Goal: Task Accomplishment & Management: Manage account settings

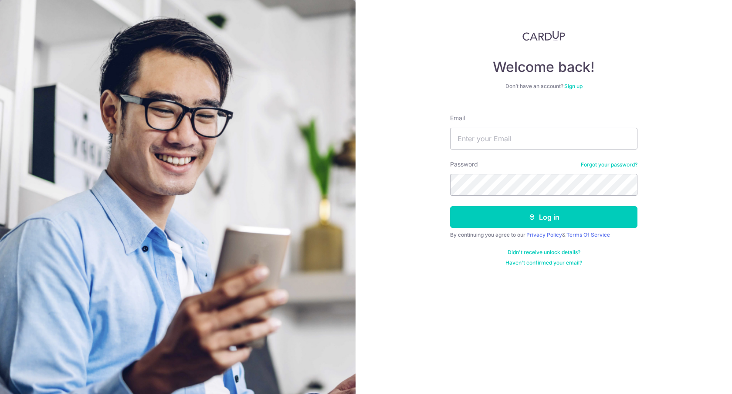
click at [498, 129] on input "Email" at bounding box center [543, 139] width 187 height 22
click at [505, 144] on input "Email" at bounding box center [543, 139] width 187 height 22
type input "Purepersonalperfumer@gmail.com"
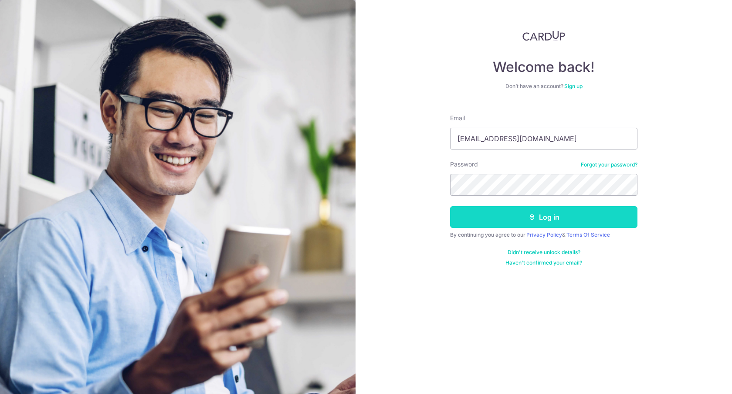
click at [521, 214] on button "Log in" at bounding box center [543, 217] width 187 height 22
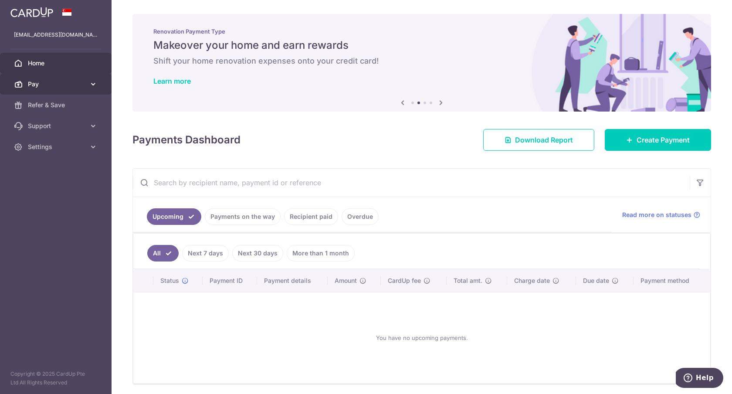
click at [57, 84] on span "Pay" at bounding box center [56, 84] width 57 height 9
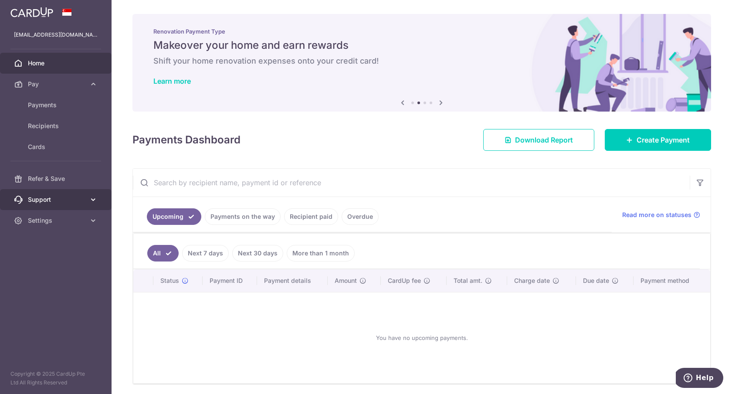
click at [43, 195] on span "Support" at bounding box center [56, 199] width 57 height 9
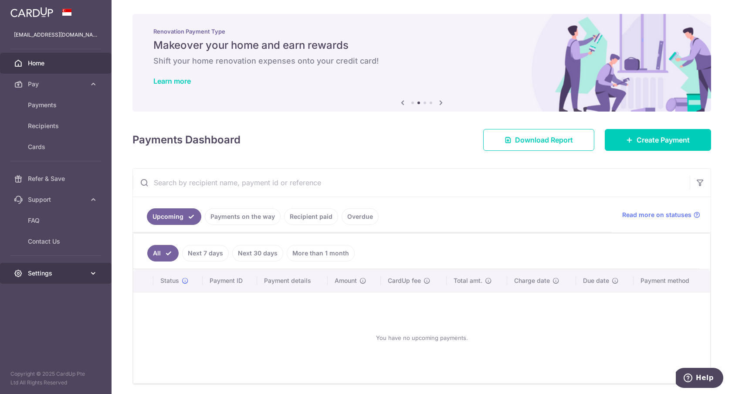
click at [43, 271] on span "Settings" at bounding box center [56, 273] width 57 height 9
click at [46, 291] on span "Account" at bounding box center [56, 294] width 57 height 9
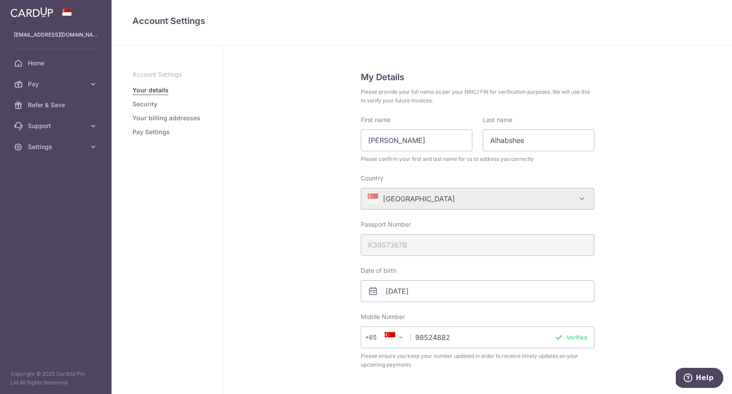
click at [140, 131] on link "Pay Settings" at bounding box center [150, 132] width 37 height 9
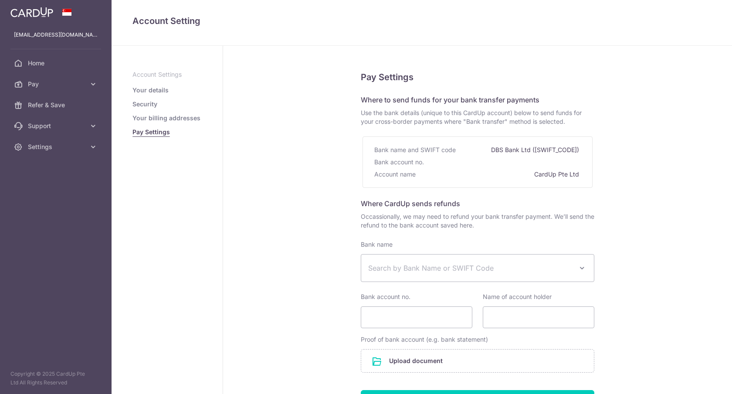
select select
click at [151, 121] on link "Your billing addresses" at bounding box center [166, 118] width 68 height 9
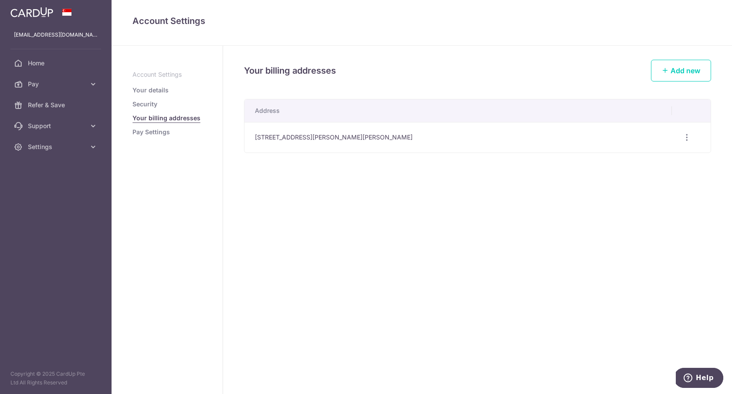
click at [146, 103] on link "Security" at bounding box center [144, 104] width 25 height 9
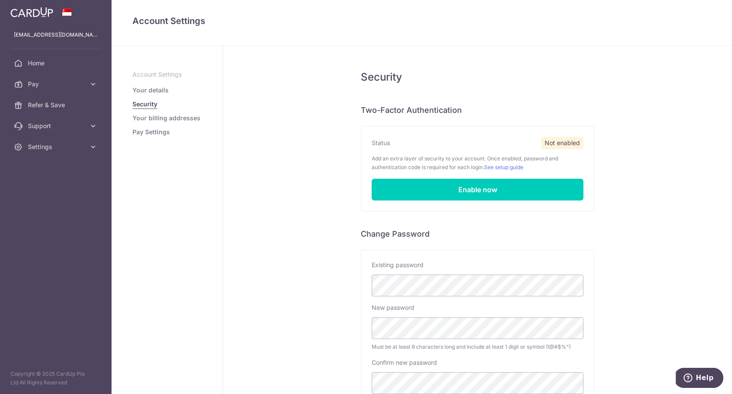
click at [145, 91] on link "Your details" at bounding box center [150, 90] width 36 height 9
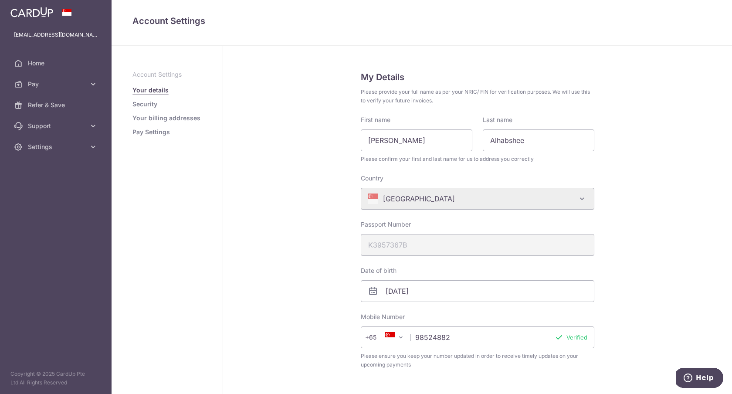
click at [145, 133] on link "Pay Settings" at bounding box center [150, 132] width 37 height 9
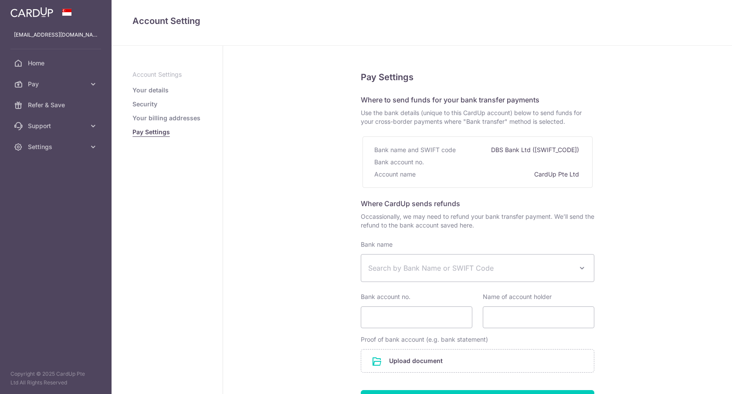
select select
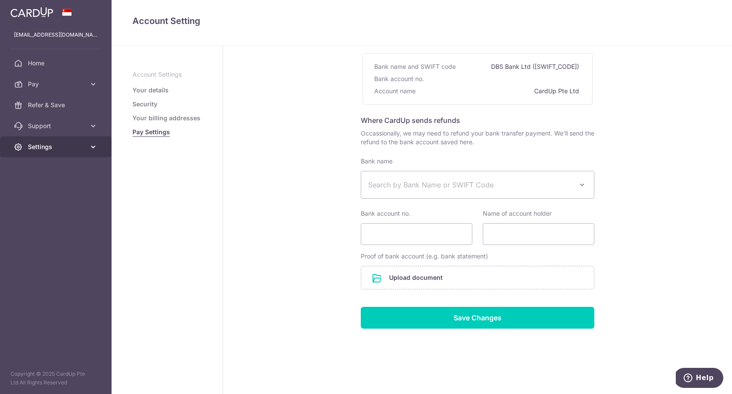
click at [76, 151] on span "Settings" at bounding box center [56, 146] width 57 height 9
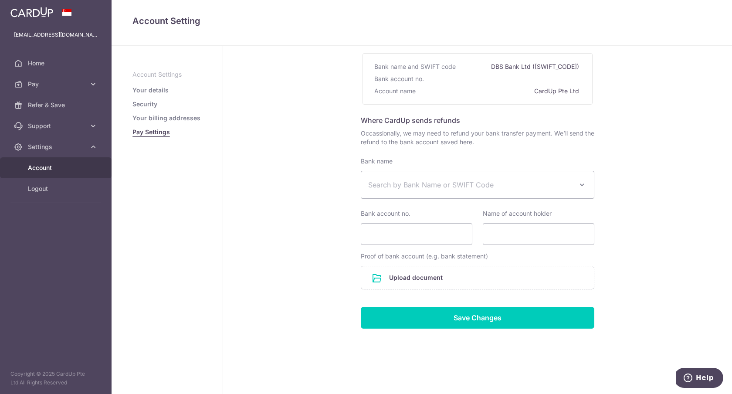
click at [40, 172] on span "Account" at bounding box center [56, 167] width 57 height 9
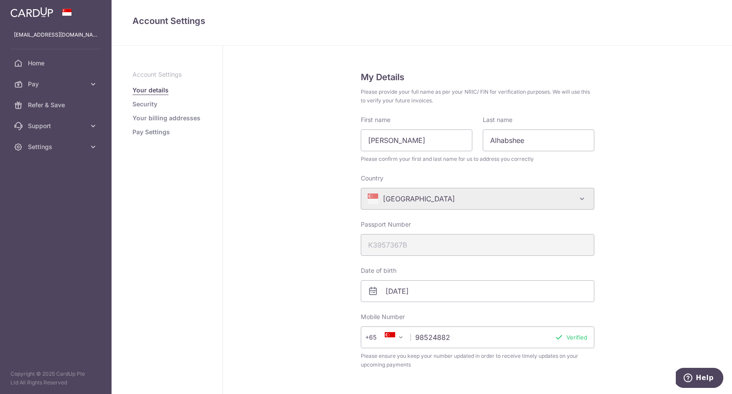
scroll to position [414, 0]
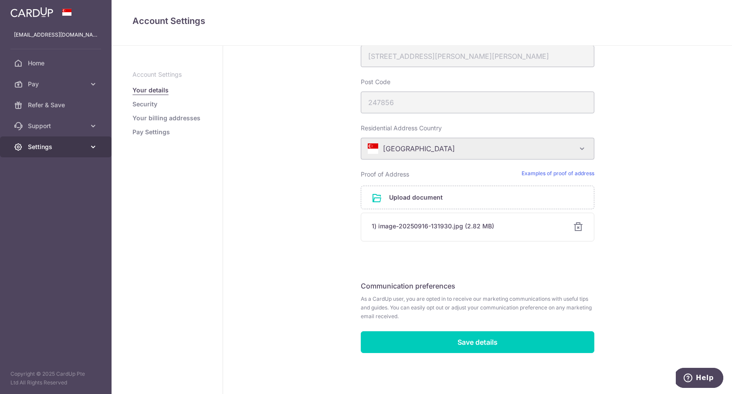
click at [58, 152] on link "Settings" at bounding box center [56, 146] width 112 height 21
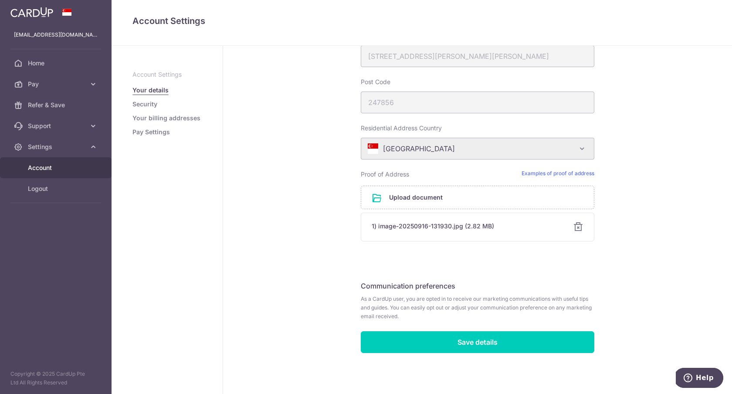
click at [56, 169] on span "Account" at bounding box center [56, 167] width 57 height 9
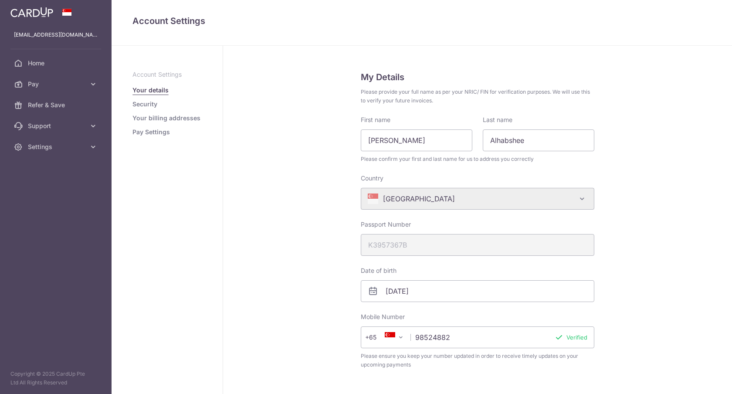
scroll to position [0, 0]
click at [154, 135] on link "Pay Settings" at bounding box center [150, 132] width 37 height 9
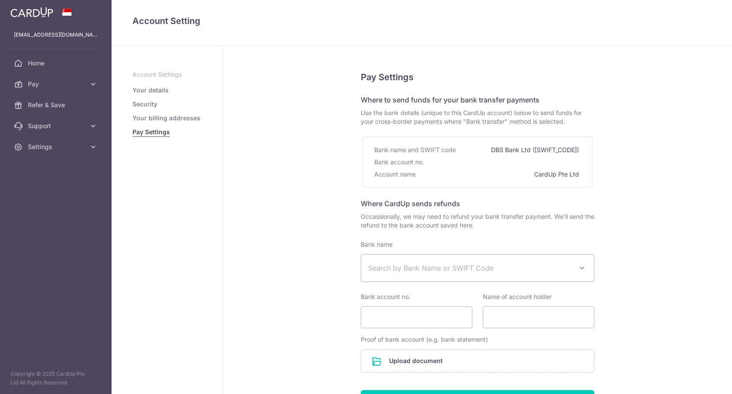
select select
click at [151, 91] on link "Your details" at bounding box center [150, 90] width 36 height 9
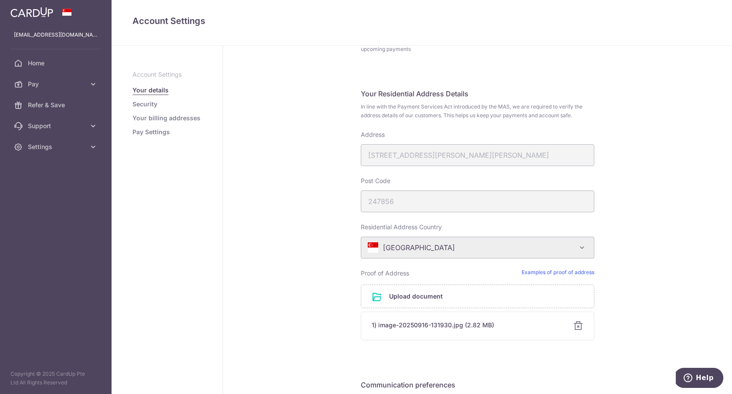
scroll to position [414, 0]
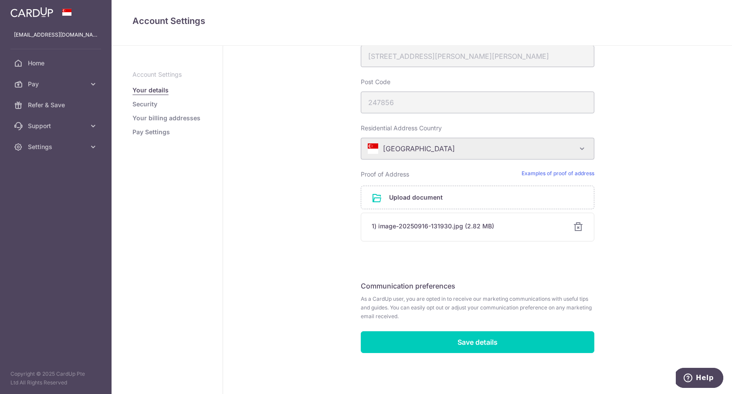
click at [534, 226] on div "1) image-20250916-131930.jpg (2.82 MB)" at bounding box center [467, 226] width 191 height 9
click at [450, 227] on div "1) image-20250916-131930.jpg (2.82 MB)" at bounding box center [467, 226] width 191 height 9
click at [405, 220] on div "1) image-20250916-131930.jpg (2.82 MB) Cancel Done" at bounding box center [477, 227] width 233 height 29
click at [405, 202] on input "file" at bounding box center [477, 197] width 233 height 23
click at [701, 379] on span "Help" at bounding box center [705, 378] width 18 height 8
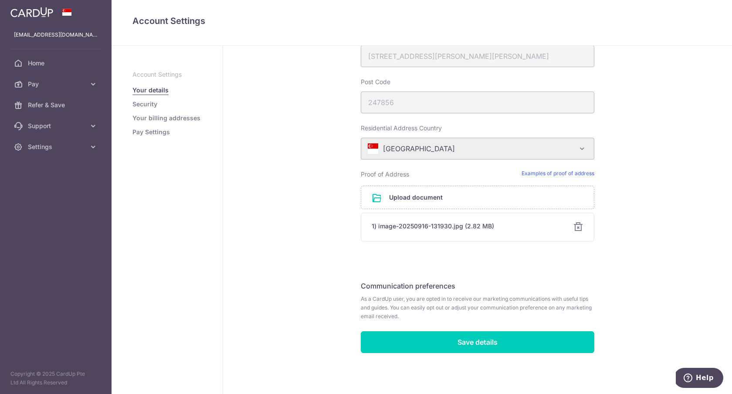
scroll to position [0, 0]
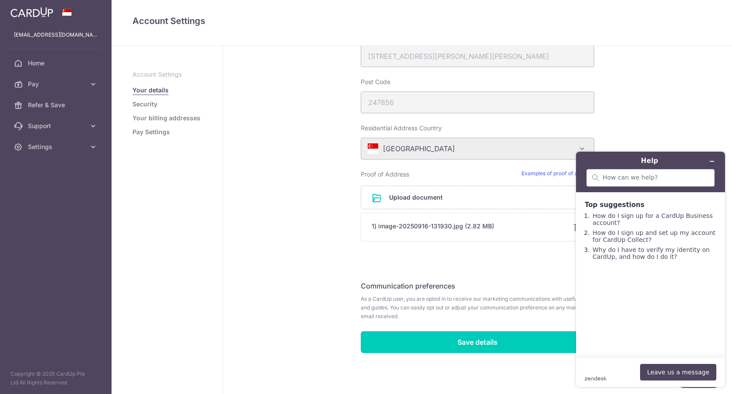
click at [630, 365] on div "zendesk .cls-1{fill:#03363d;} Leave us a message" at bounding box center [651, 372] width 132 height 17
click at [619, 181] on input "search" at bounding box center [655, 178] width 106 height 8
type input "delete account"
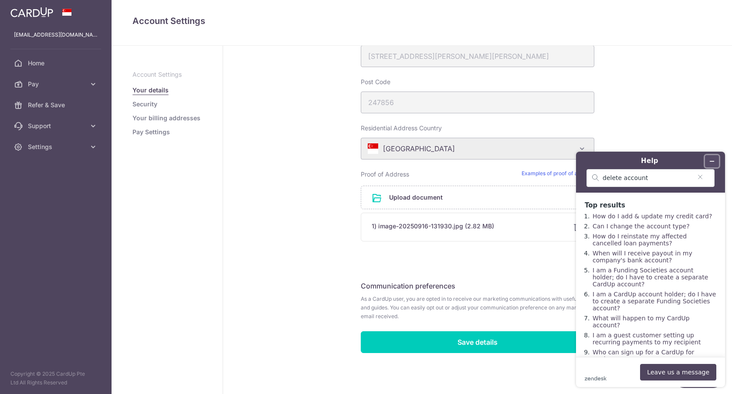
click at [715, 159] on button "Minimize widget" at bounding box center [712, 161] width 14 height 12
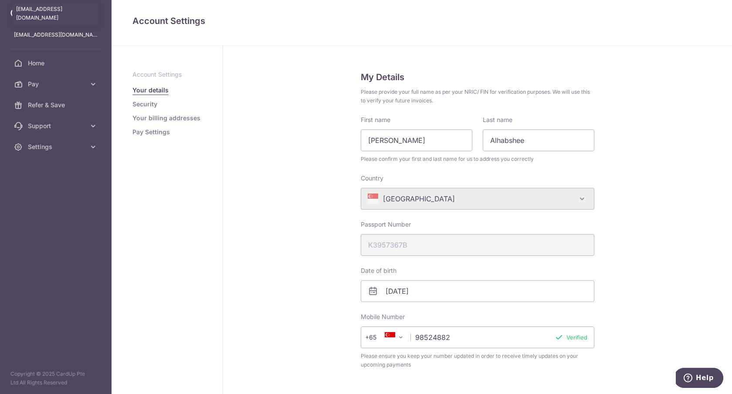
click at [61, 32] on p "[EMAIL_ADDRESS][DOMAIN_NAME]" at bounding box center [56, 34] width 84 height 9
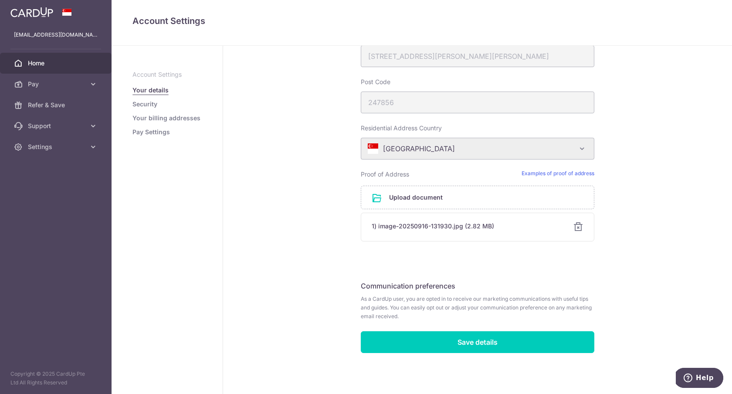
click at [57, 61] on span "Home" at bounding box center [56, 63] width 57 height 9
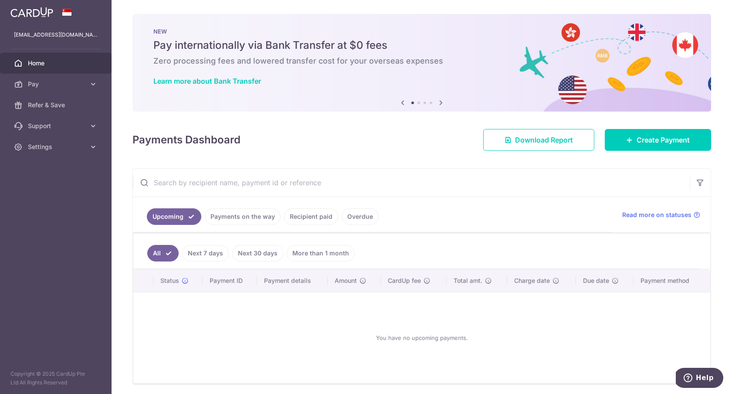
click at [325, 253] on link "More than 1 month" at bounding box center [321, 253] width 68 height 17
click at [355, 216] on link "Overdue" at bounding box center [359, 216] width 37 height 17
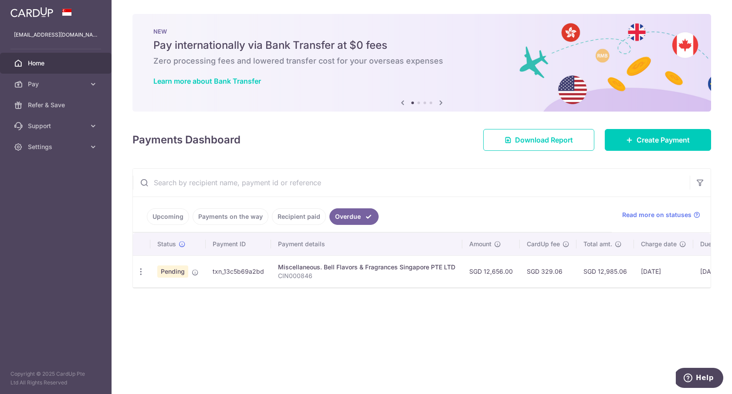
scroll to position [0, 91]
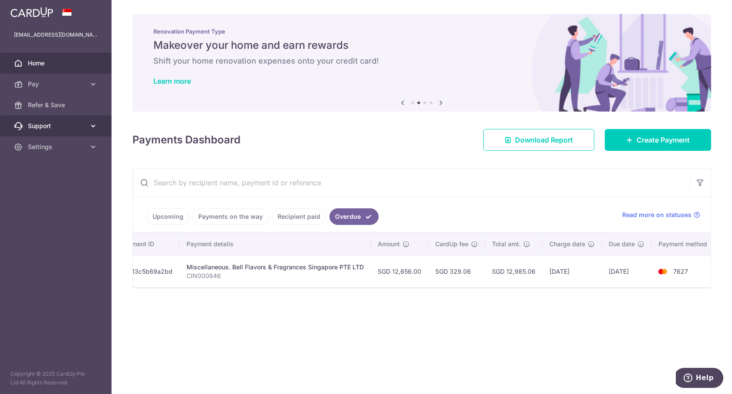
click at [49, 125] on span "Support" at bounding box center [56, 126] width 57 height 9
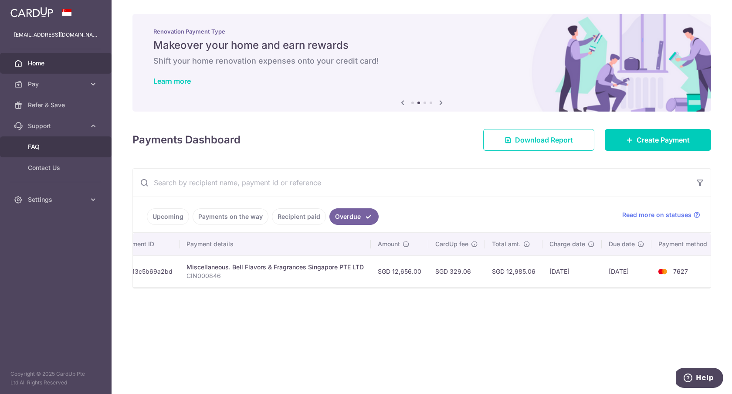
click at [46, 143] on span "FAQ" at bounding box center [56, 146] width 57 height 9
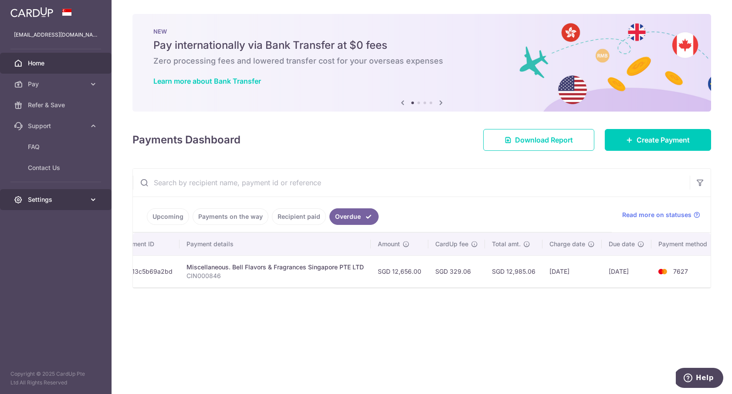
click at [79, 200] on span "Settings" at bounding box center [56, 199] width 57 height 9
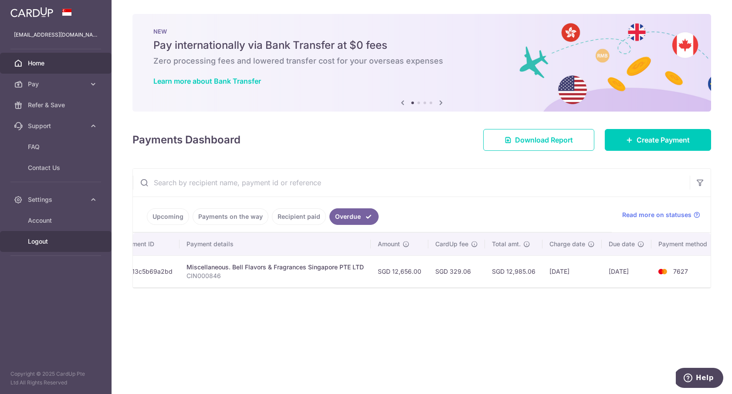
click at [47, 245] on span "Logout" at bounding box center [56, 241] width 57 height 9
